Goal: Information Seeking & Learning: Learn about a topic

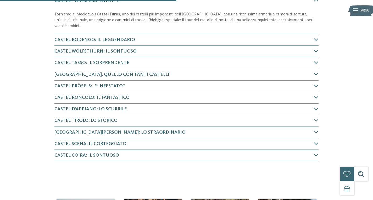
scroll to position [209, 0]
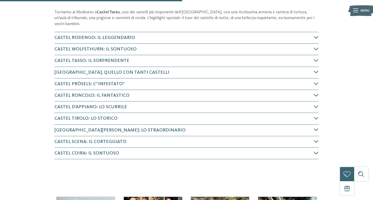
click at [315, 37] on icon at bounding box center [315, 37] width 5 height 5
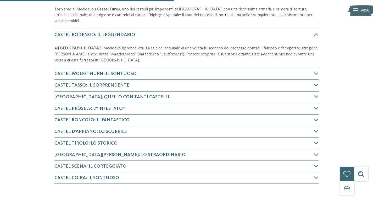
scroll to position [213, 0]
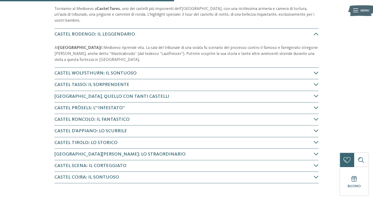
click at [315, 73] on icon at bounding box center [315, 73] width 5 height 5
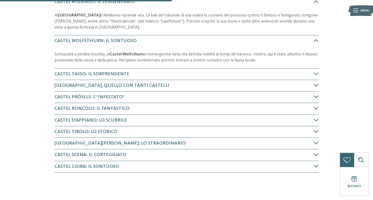
scroll to position [252, 0]
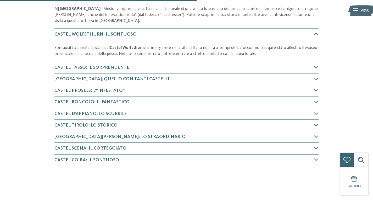
click at [314, 65] on icon at bounding box center [315, 67] width 5 height 5
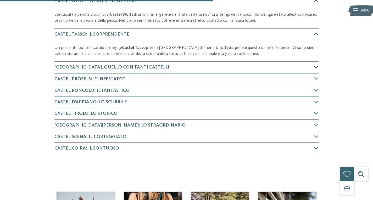
click at [313, 66] on h4 "[GEOGRAPHIC_DATA], quello con tanti castelli" at bounding box center [183, 67] width 259 height 7
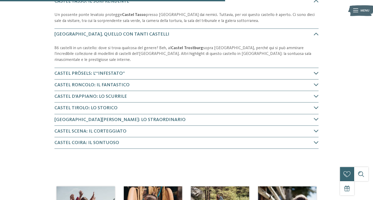
click at [314, 72] on icon at bounding box center [315, 73] width 5 height 5
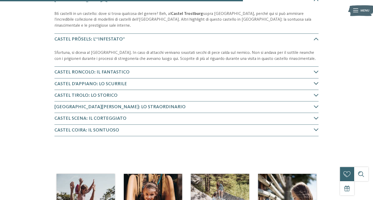
scroll to position [357, 0]
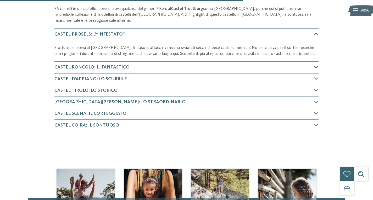
click at [315, 65] on icon at bounding box center [315, 67] width 5 height 5
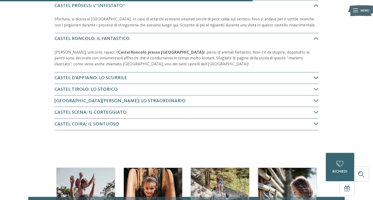
scroll to position [390, 0]
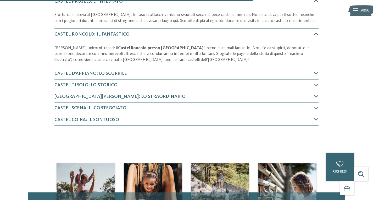
click at [314, 73] on icon at bounding box center [315, 73] width 5 height 5
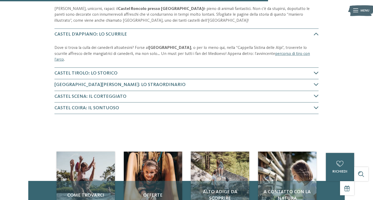
click at [315, 71] on icon at bounding box center [315, 73] width 5 height 5
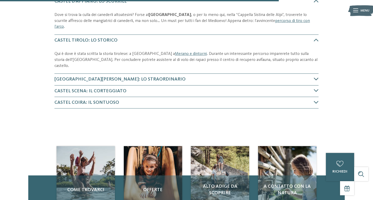
click at [316, 77] on icon at bounding box center [315, 79] width 5 height 5
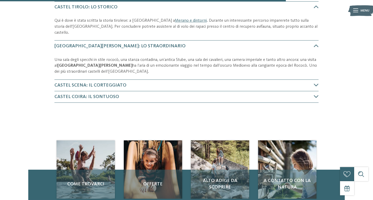
click at [315, 83] on icon at bounding box center [315, 85] width 5 height 5
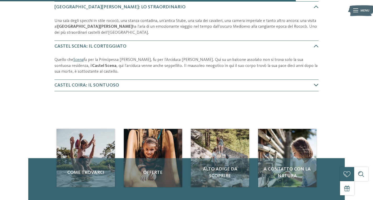
click at [314, 83] on icon at bounding box center [315, 85] width 5 height 5
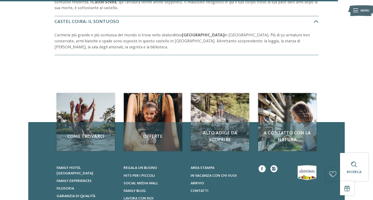
scroll to position [680, 0]
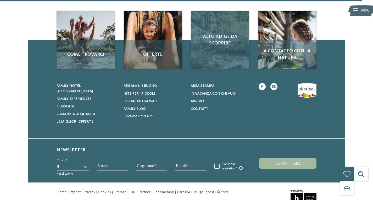
click at [221, 40] on div "Alto Adige da scoprire" at bounding box center [220, 40] width 58 height 58
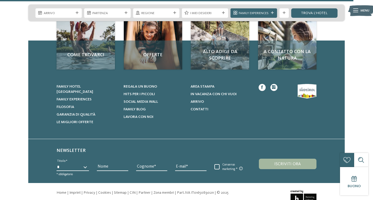
scroll to position [1239, 0]
